Goal: Task Accomplishment & Management: Manage account settings

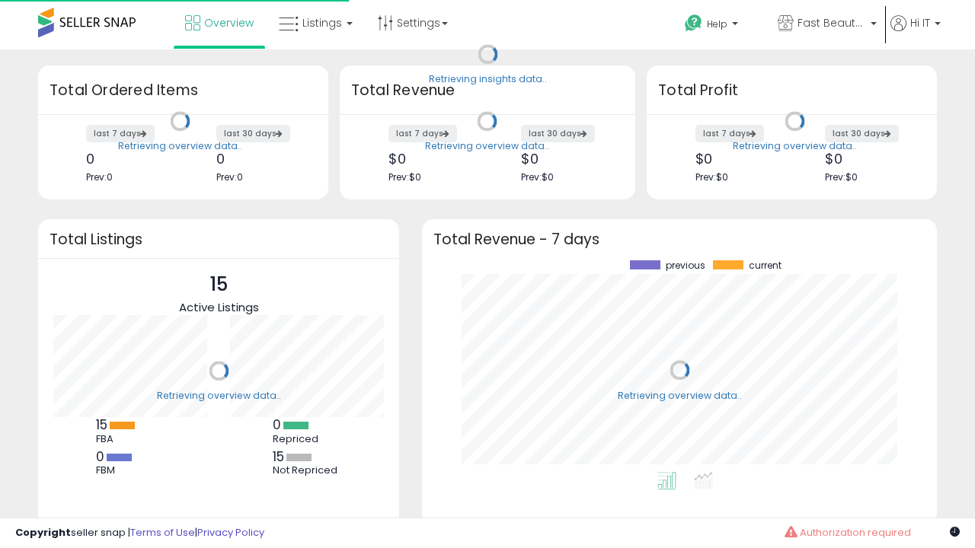
scroll to position [212, 484]
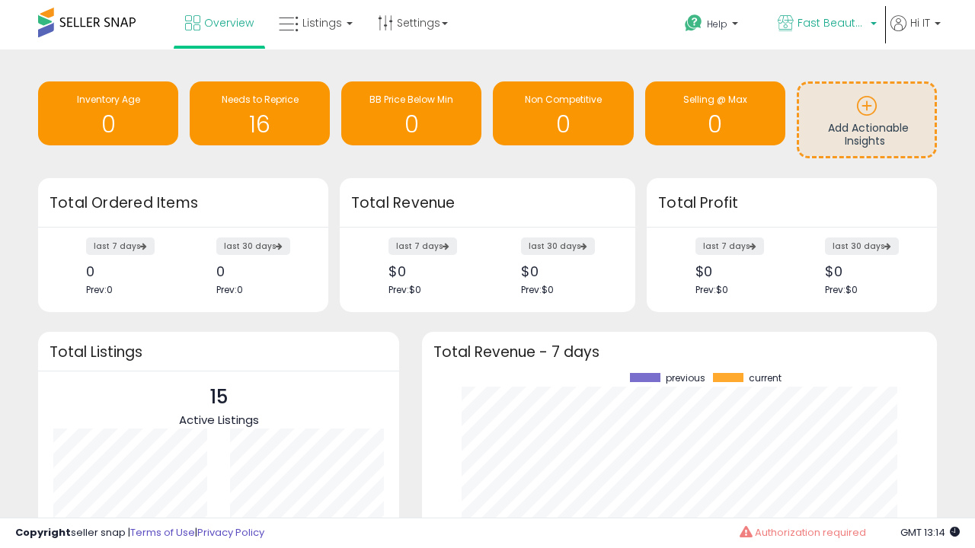
click at [826, 24] on span "Fast Beauty ([GEOGRAPHIC_DATA])" at bounding box center [831, 22] width 69 height 15
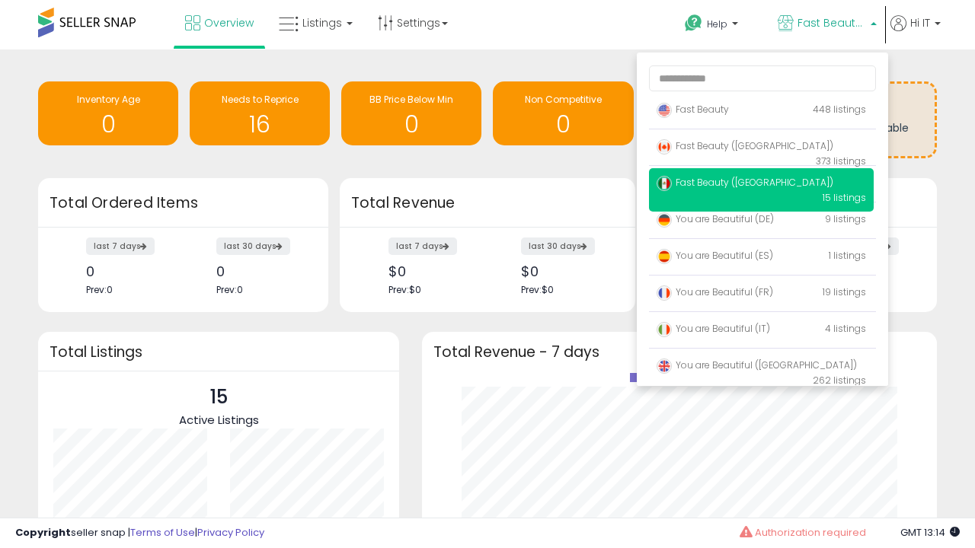
click at [761, 368] on span "You are Beautiful ([GEOGRAPHIC_DATA])" at bounding box center [756, 365] width 200 height 13
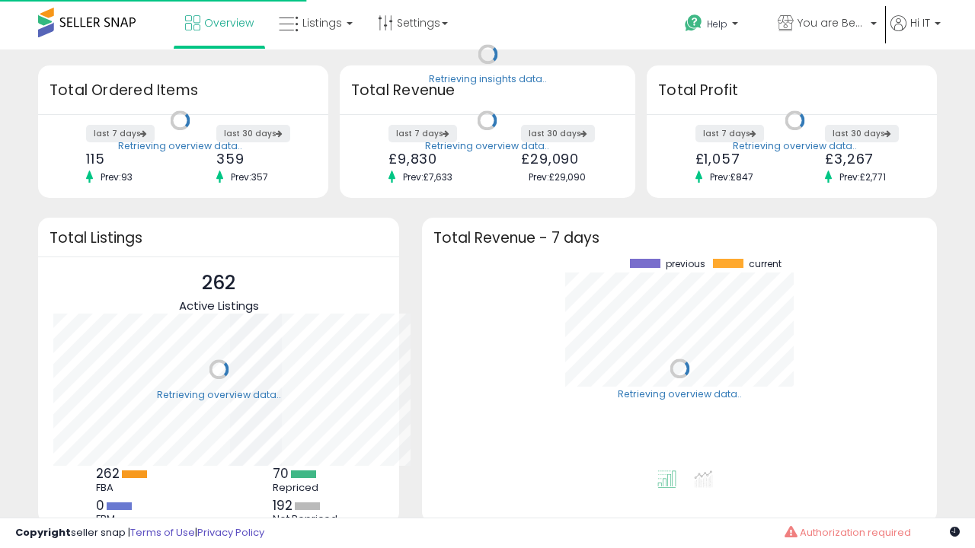
scroll to position [212, 484]
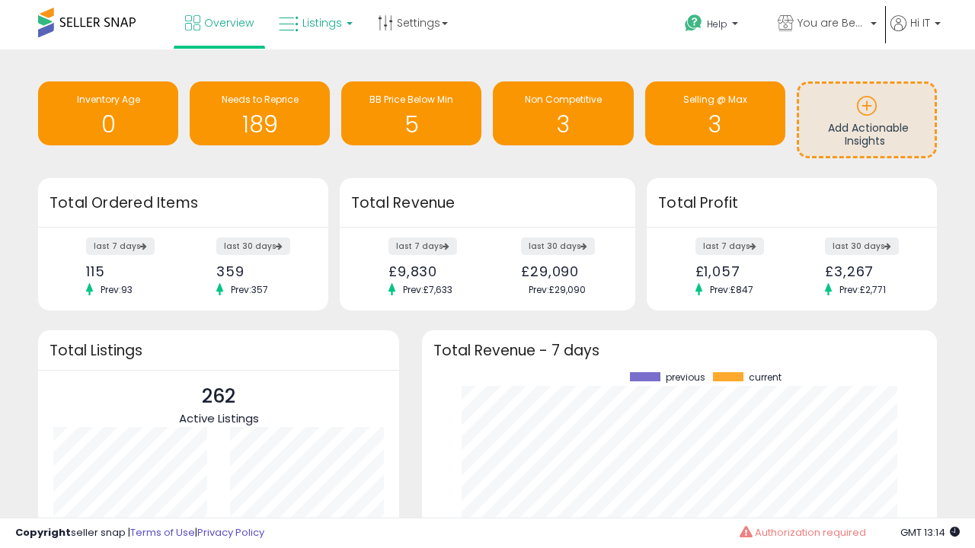
click at [314, 23] on span "Listings" at bounding box center [322, 22] width 40 height 15
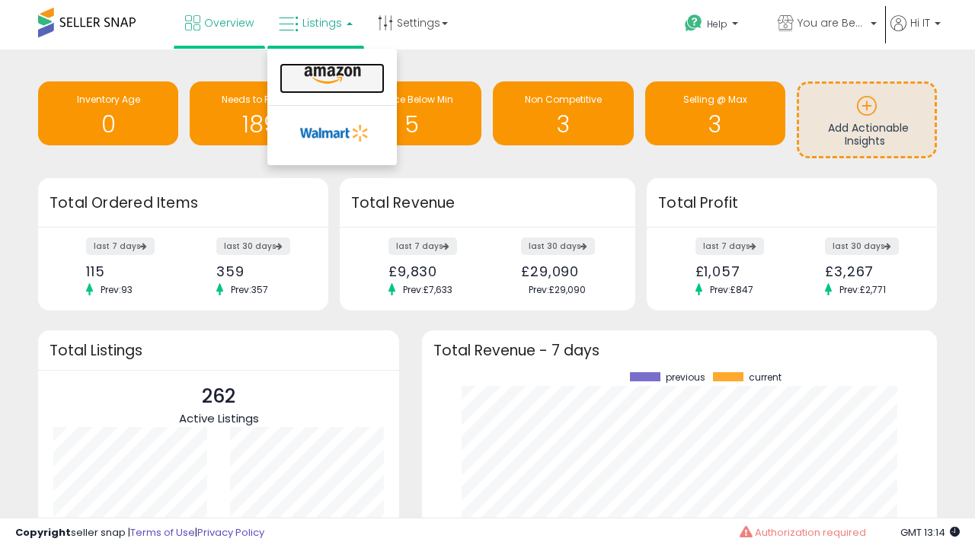
click at [331, 75] on icon at bounding box center [332, 75] width 66 height 20
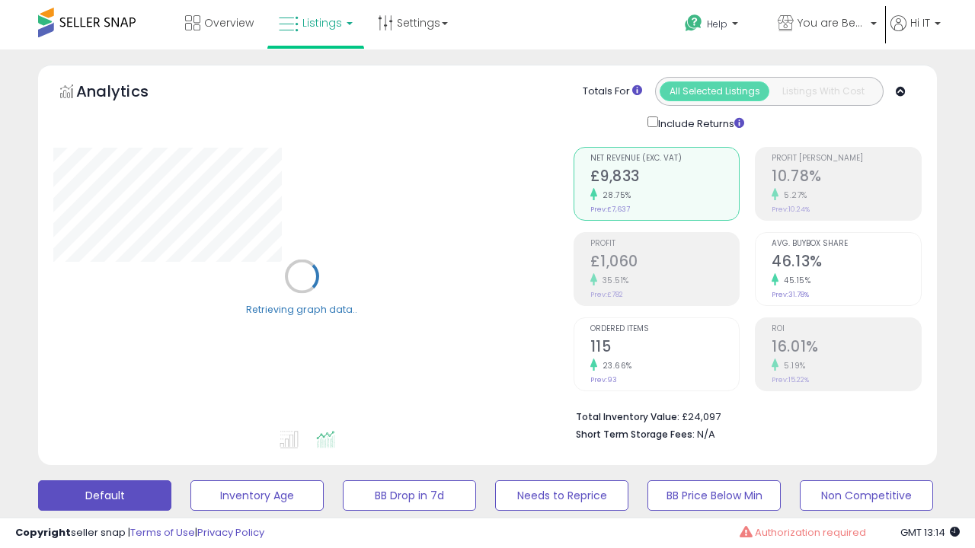
click at [190, 481] on button "All_Inventory" at bounding box center [256, 496] width 133 height 30
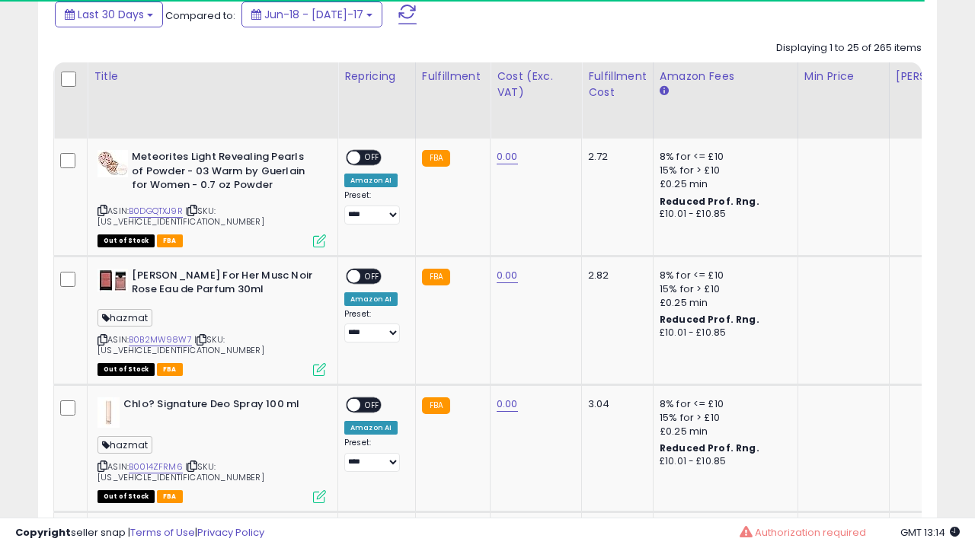
scroll to position [0, 11]
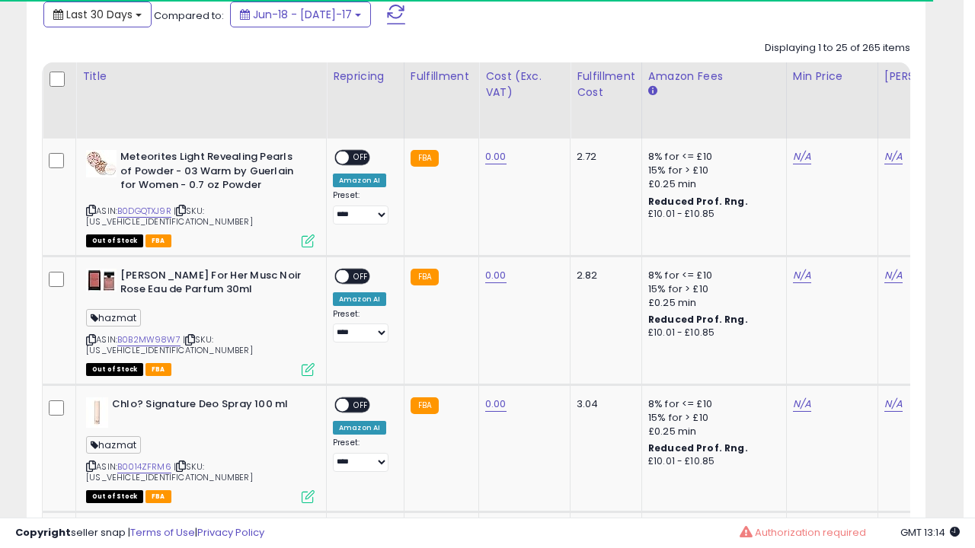
click at [97, 13] on span "Last 30 Days" at bounding box center [99, 14] width 66 height 15
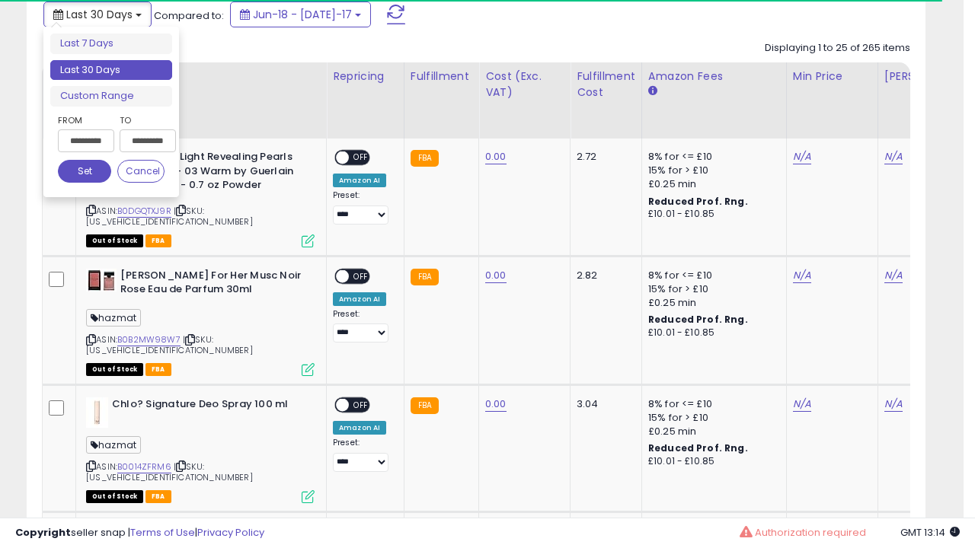
scroll to position [312, 519]
click at [111, 70] on li "Last 30 Days" at bounding box center [111, 70] width 122 height 21
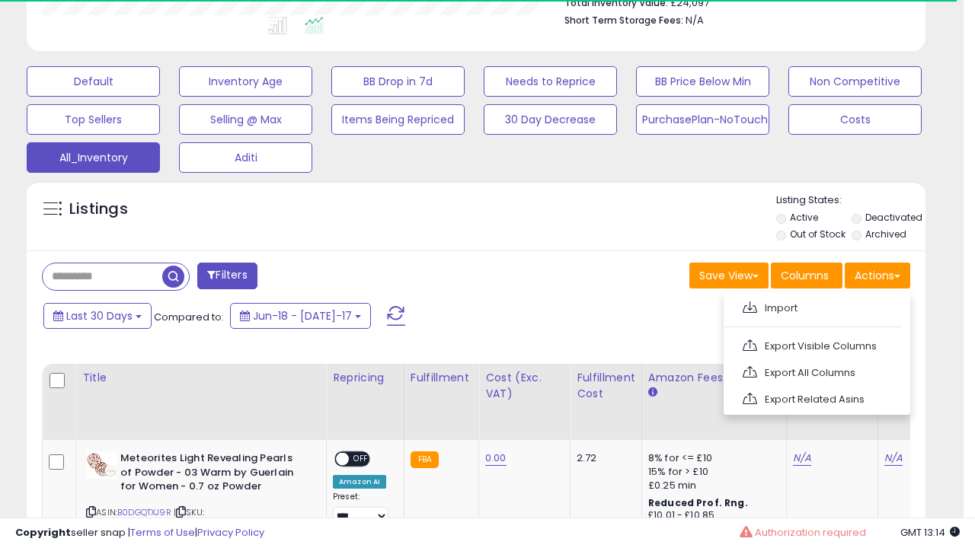
click at [815, 371] on link "Export All Columns" at bounding box center [815, 373] width 167 height 24
